Goal: Information Seeking & Learning: Learn about a topic

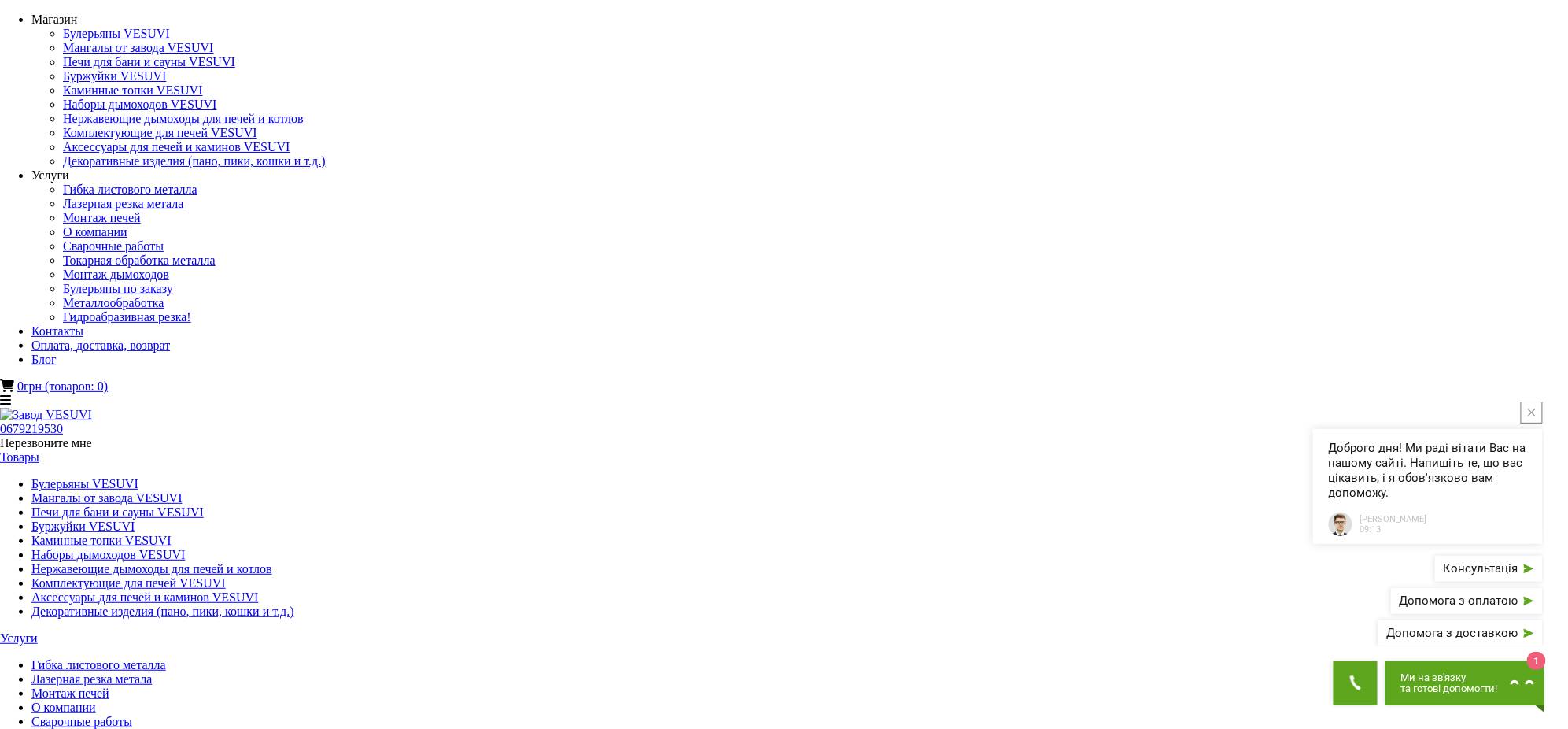
click at [138, 477] on link "Булерьяны VESUVI" at bounding box center [85, 483] width 107 height 13
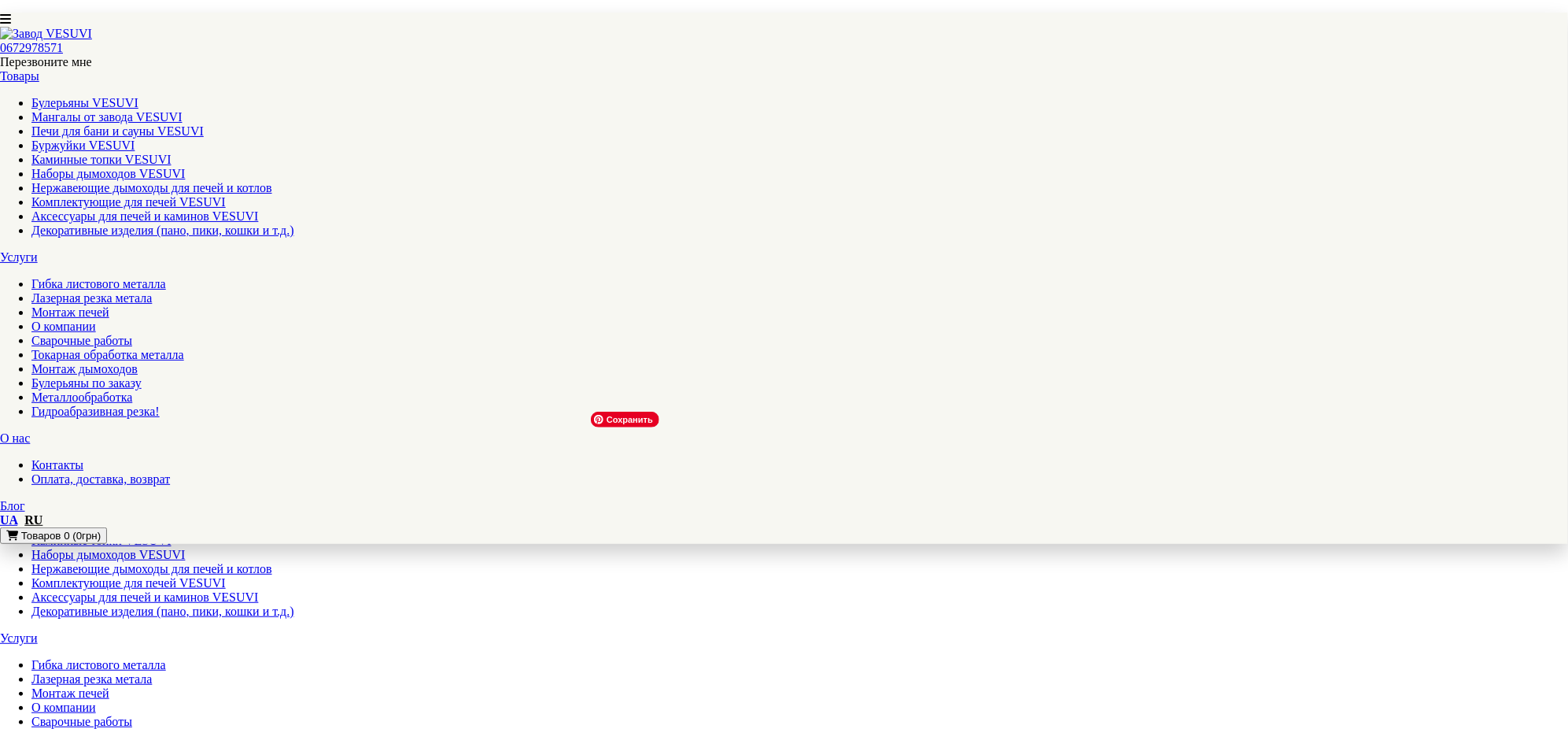
scroll to position [105, 0]
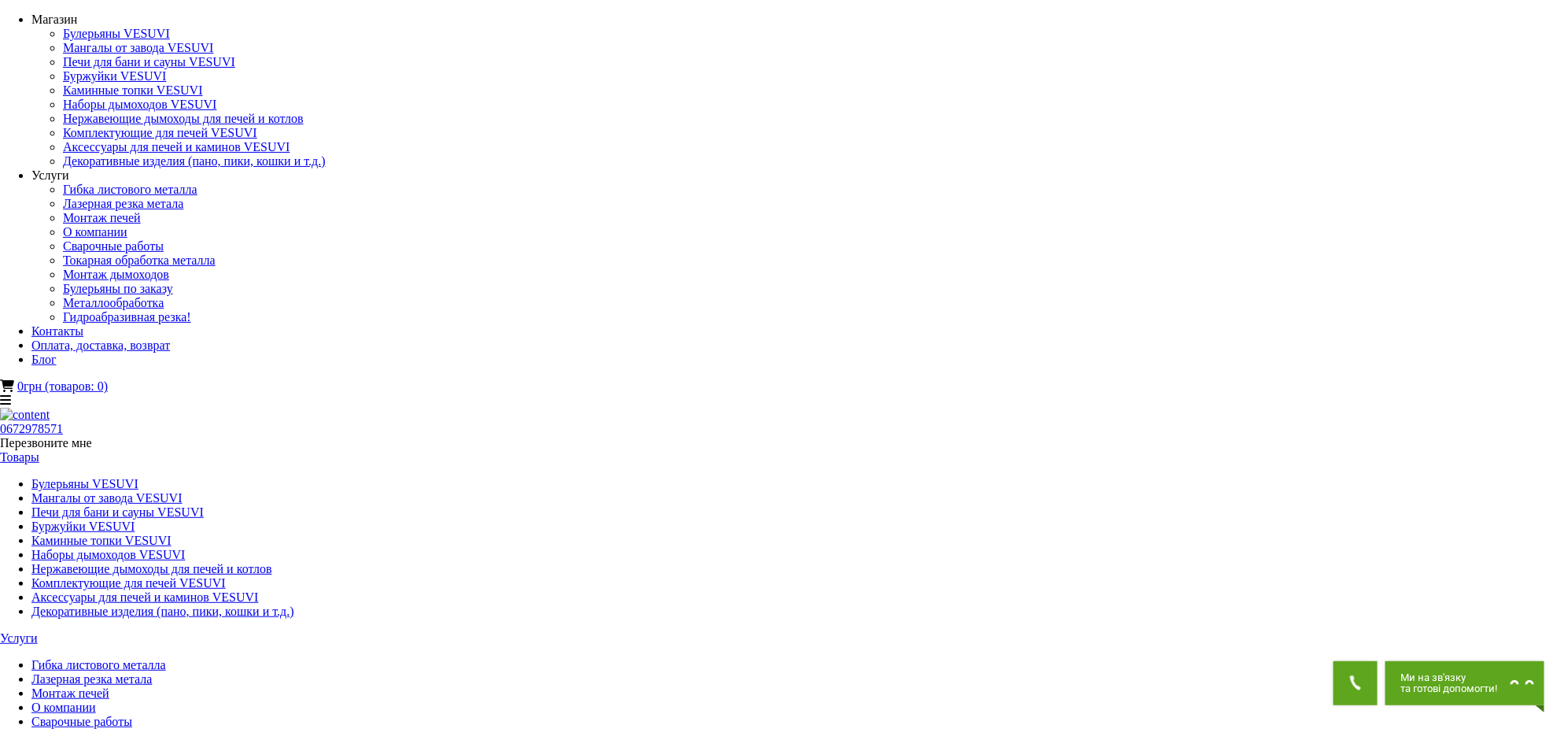
drag, startPoint x: 1035, startPoint y: 140, endPoint x: 1234, endPoint y: 142, distance: 199.0
